Goal: Contribute content: Contribute content

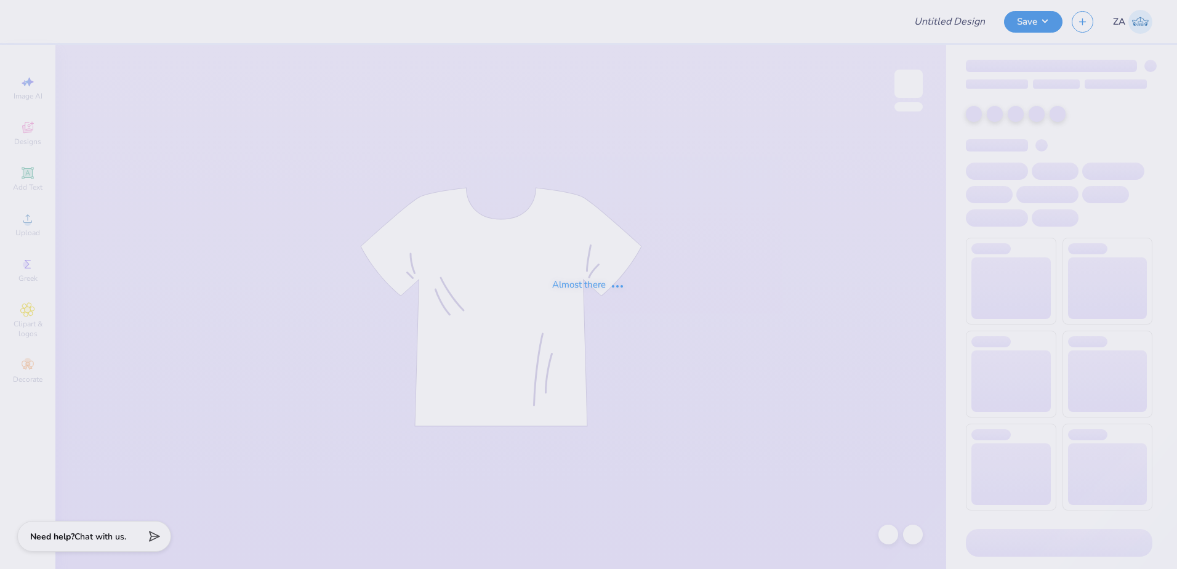
type input "[PERSON_NAME] : [GEOGRAPHIC_DATA]"
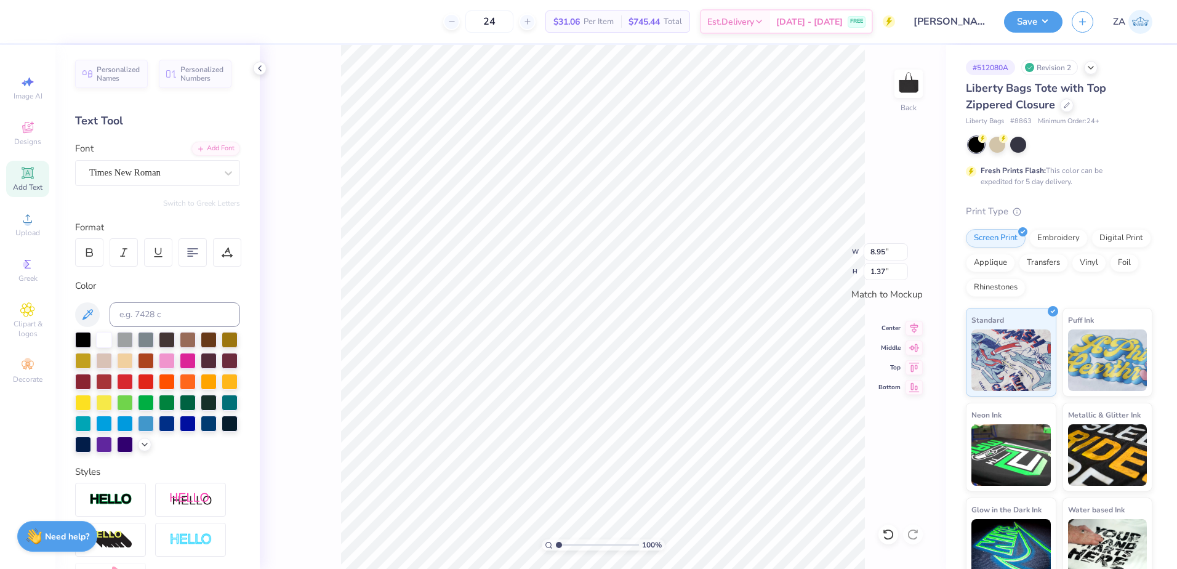
scroll to position [10, 2]
click at [49, 220] on div "Image AI Designs Add Text Upload Greek Clipart & logos Decorate" at bounding box center [27, 307] width 55 height 524
click at [39, 219] on div "Upload" at bounding box center [27, 224] width 43 height 36
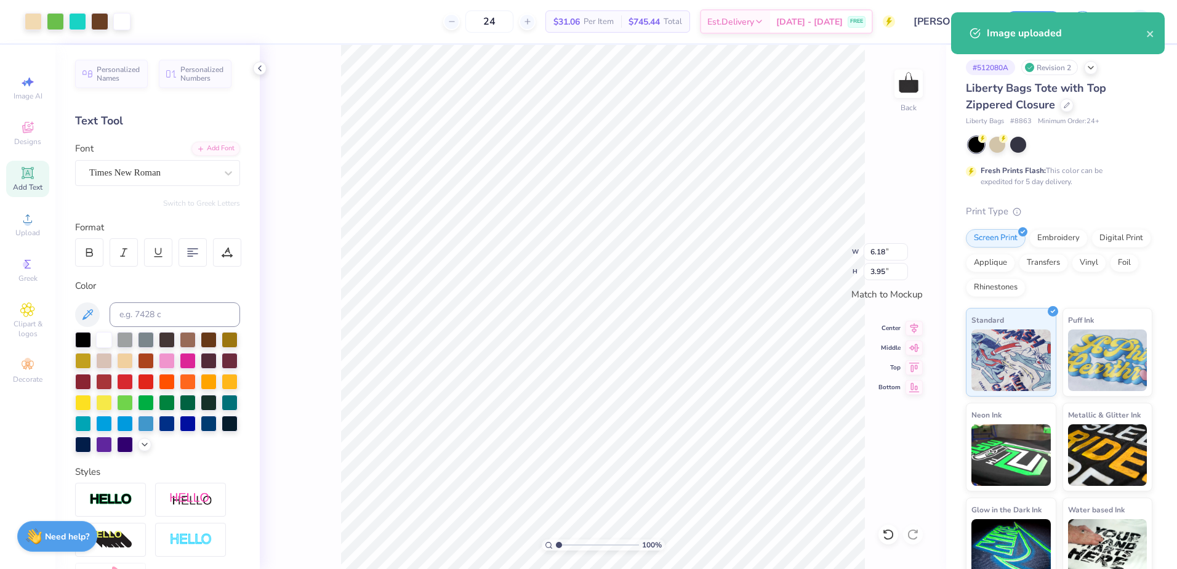
type input "6.18"
type input "3.95"
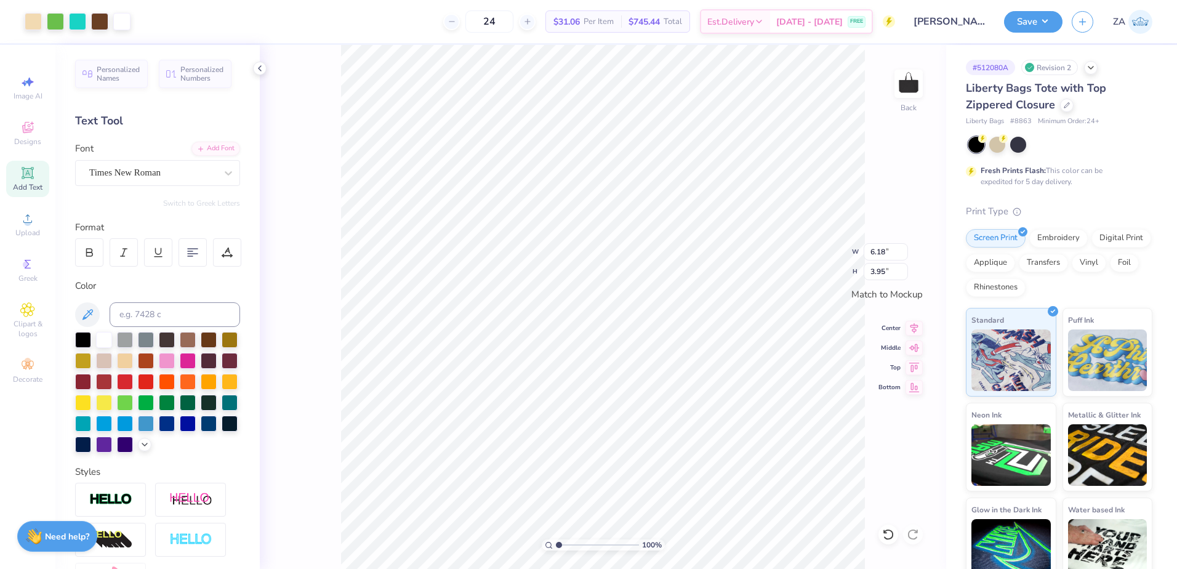
type input "6.46"
type input "4.14"
drag, startPoint x: 559, startPoint y: 544, endPoint x: 570, endPoint y: 543, distance: 11.7
click at [570, 543] on input "range" at bounding box center [597, 544] width 83 height 11
drag, startPoint x: 572, startPoint y: 546, endPoint x: 559, endPoint y: 544, distance: 13.1
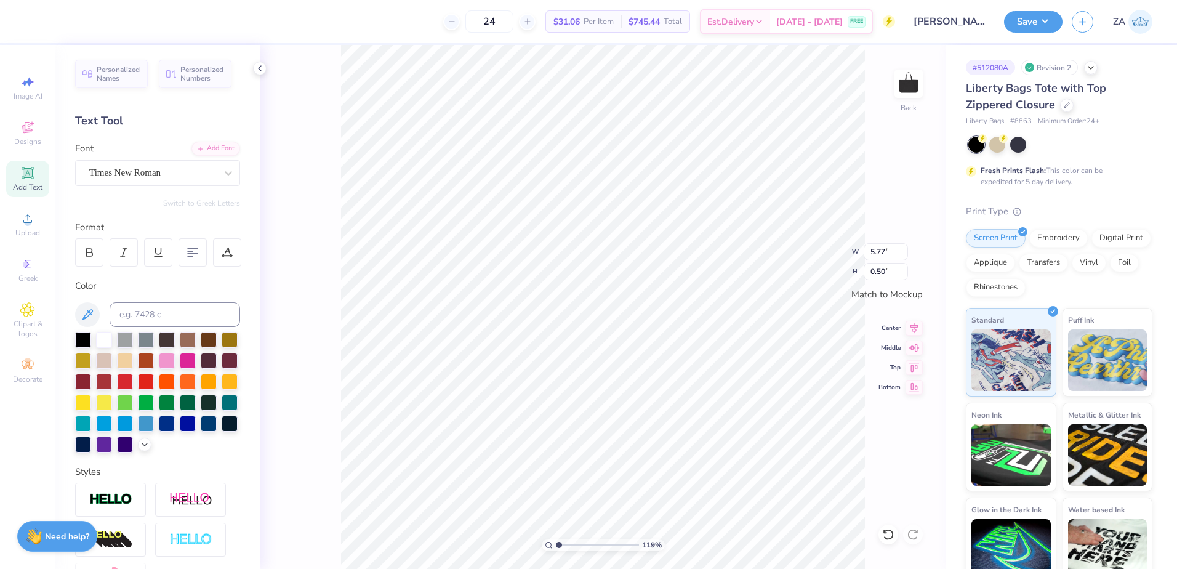
type input "1.04"
click at [559, 544] on input "range" at bounding box center [597, 544] width 83 height 11
click at [862, 248] on div "104 % Back W 8.95 8.95 " H 7.66 7.66 " Match to [GEOGRAPHIC_DATA] Middle Top Bo…" at bounding box center [603, 307] width 687 height 524
drag, startPoint x: 889, startPoint y: 247, endPoint x: 866, endPoint y: 248, distance: 22.8
click at [866, 248] on input "8.95" at bounding box center [886, 251] width 44 height 17
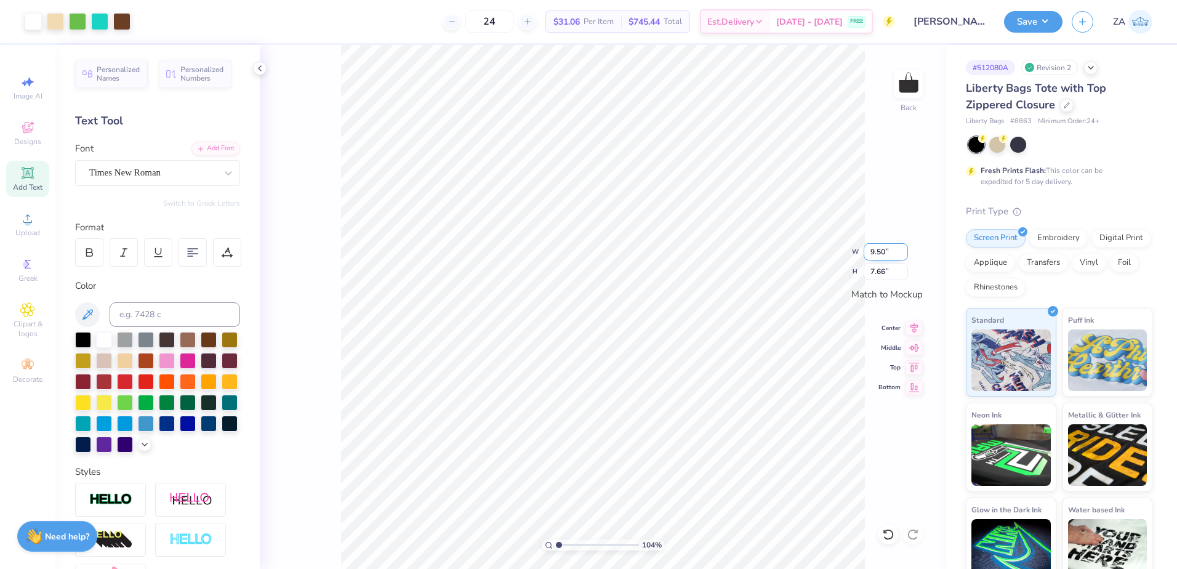
type input "9.50"
type input "8.13"
click at [892, 277] on input "8.13" at bounding box center [886, 271] width 44 height 17
click at [1049, 18] on button "Save" at bounding box center [1033, 20] width 59 height 22
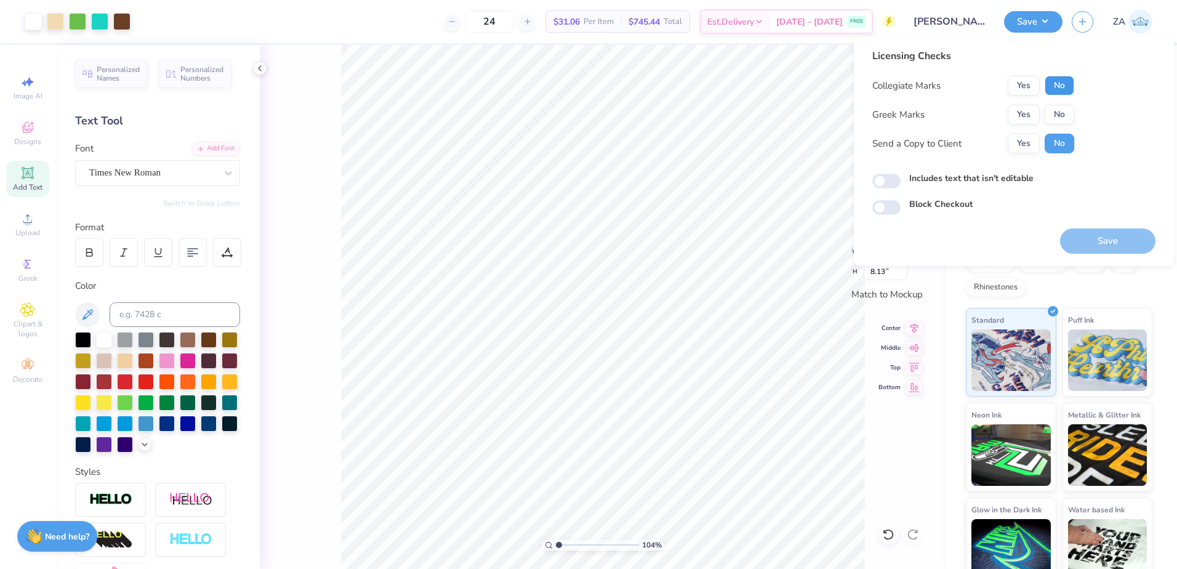
click at [1059, 93] on button "No" at bounding box center [1060, 86] width 30 height 20
click at [1057, 115] on button "No" at bounding box center [1060, 115] width 30 height 20
click at [1088, 227] on div "Save" at bounding box center [1107, 234] width 95 height 39
click at [1089, 234] on button "Save" at bounding box center [1107, 240] width 95 height 25
